Goal: Task Accomplishment & Management: Use online tool/utility

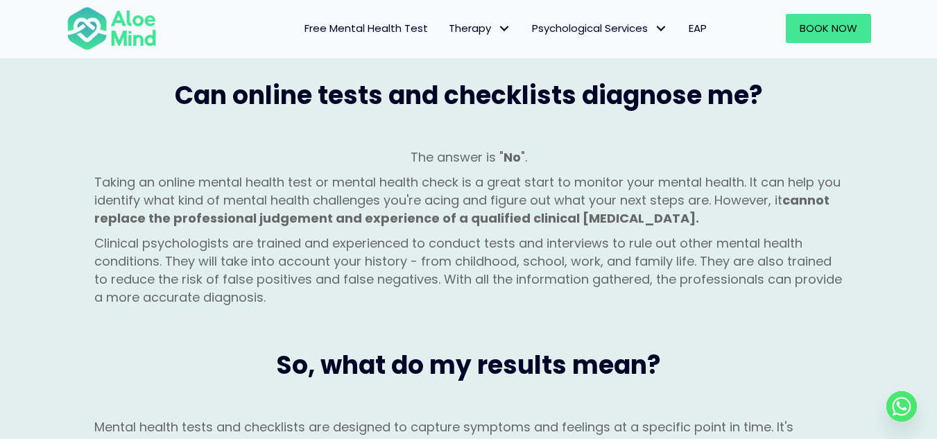
scroll to position [1249, 0]
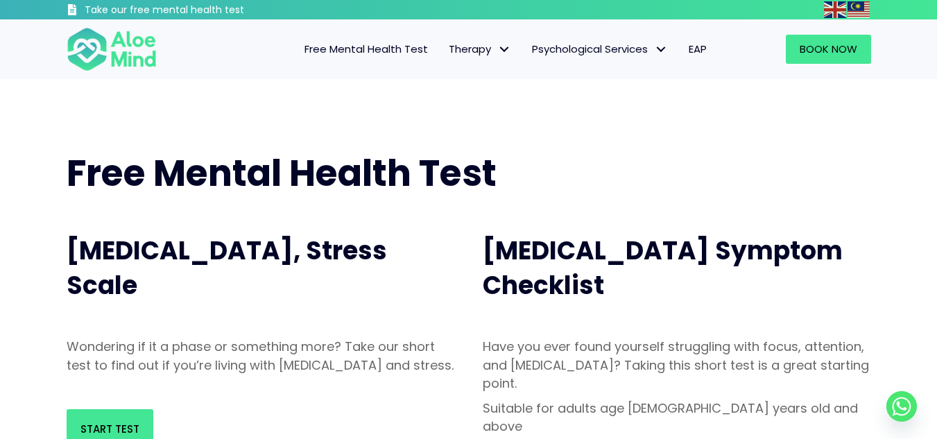
click at [393, 46] on span "Free Mental Health Test" at bounding box center [366, 49] width 123 height 15
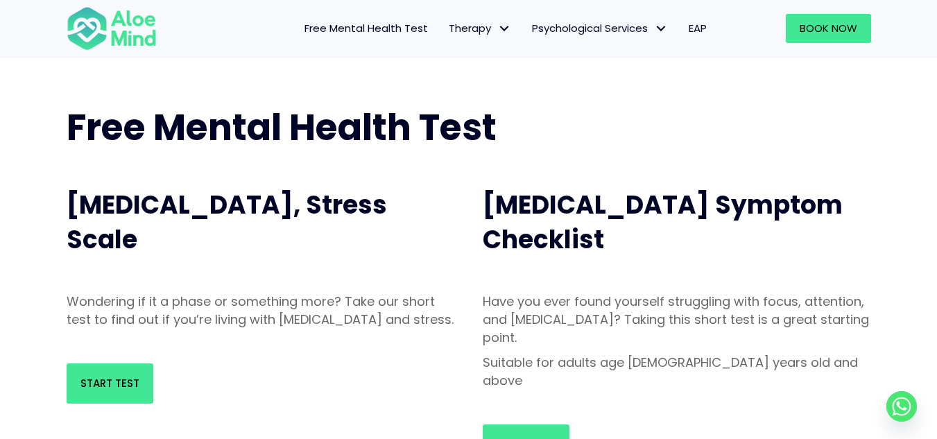
scroll to position [139, 0]
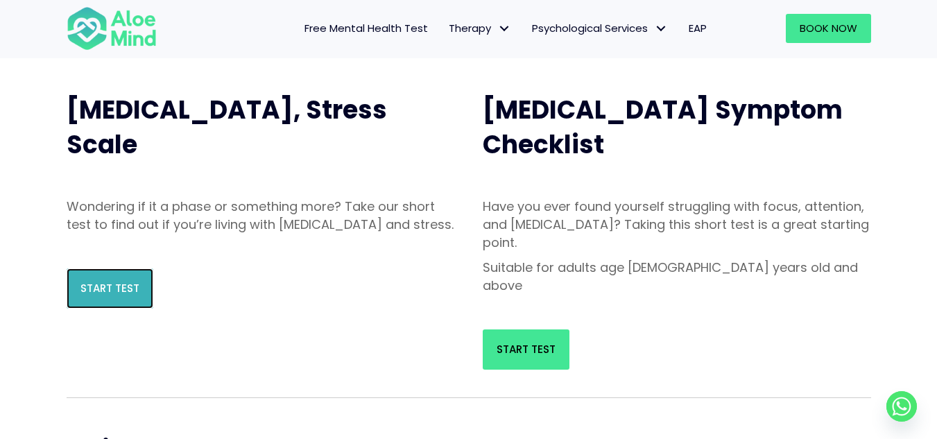
click at [115, 296] on span "Start Test" at bounding box center [109, 288] width 59 height 15
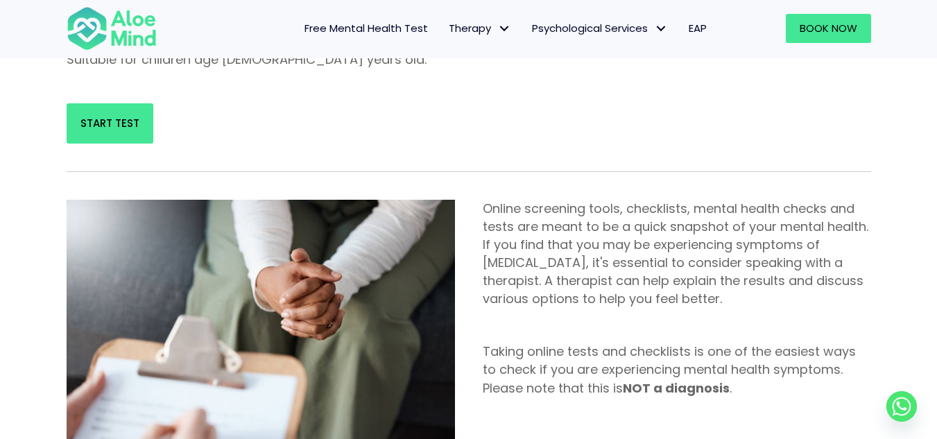
scroll to position [832, 0]
